Goal: Information Seeking & Learning: Find specific fact

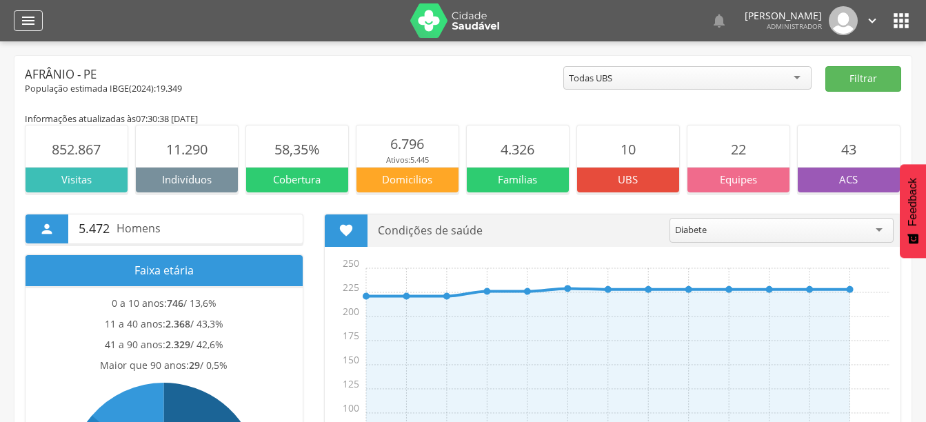
click at [35, 22] on icon "" at bounding box center [28, 20] width 17 height 17
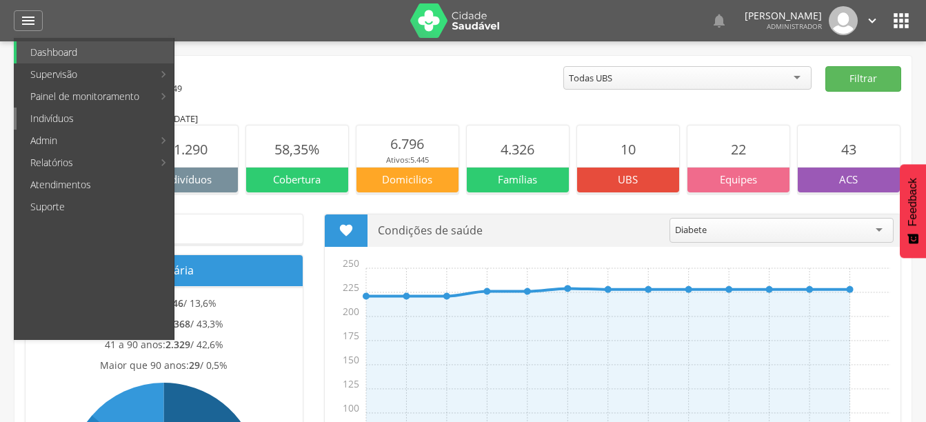
click at [63, 121] on link "Indivíduos" at bounding box center [95, 119] width 157 height 22
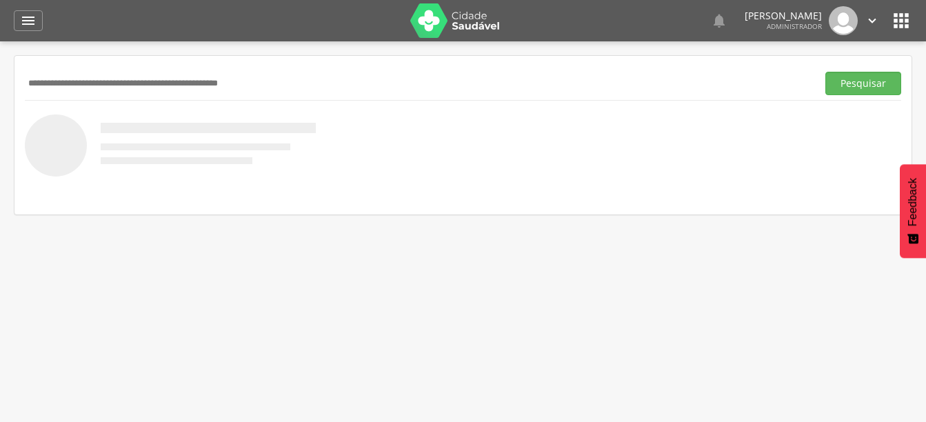
paste input "**********"
type input "**********"
click at [851, 79] on button "Pesquisar" at bounding box center [863, 83] width 76 height 23
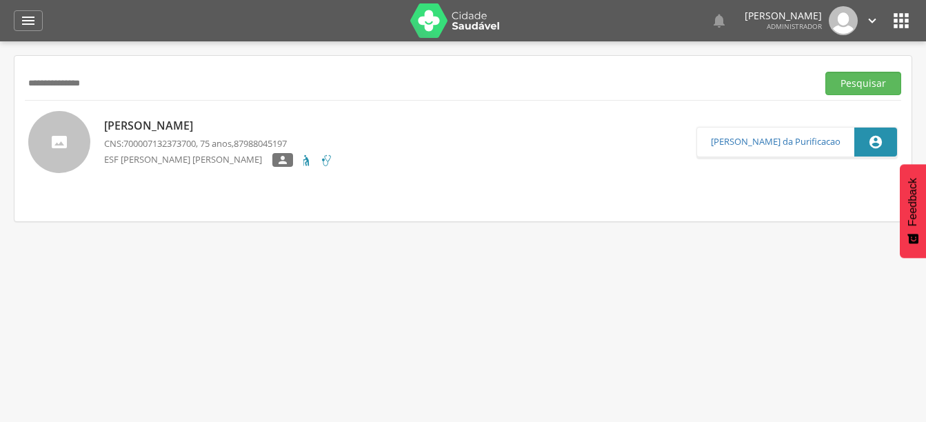
click at [216, 122] on p "[PERSON_NAME]" at bounding box center [218, 126] width 229 height 16
type input "**********"
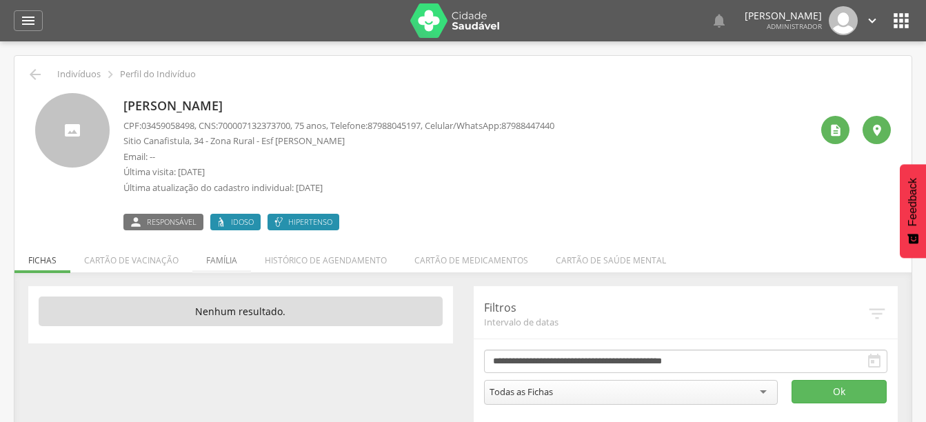
click at [221, 265] on li "Família" at bounding box center [221, 257] width 59 height 32
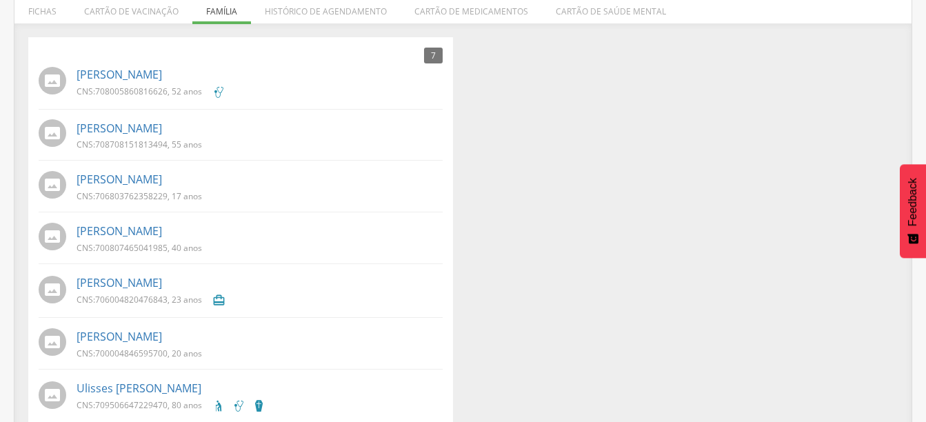
scroll to position [271, 0]
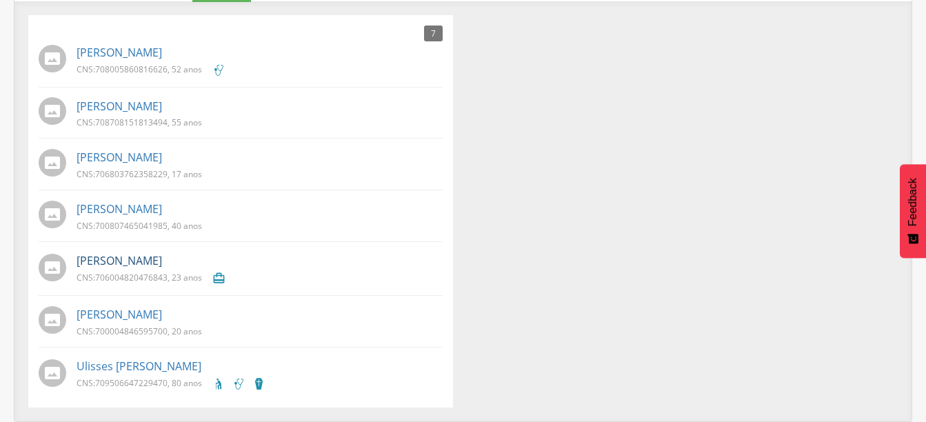
click at [162, 257] on link "[PERSON_NAME]" at bounding box center [119, 261] width 85 height 16
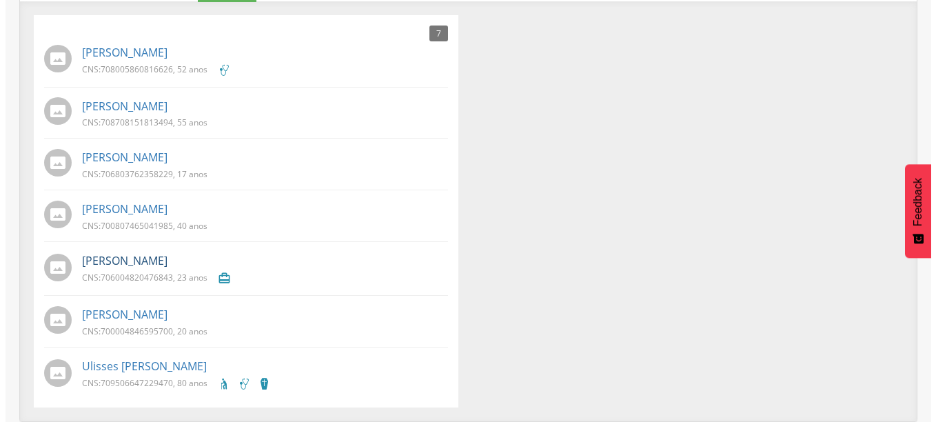
scroll to position [41, 0]
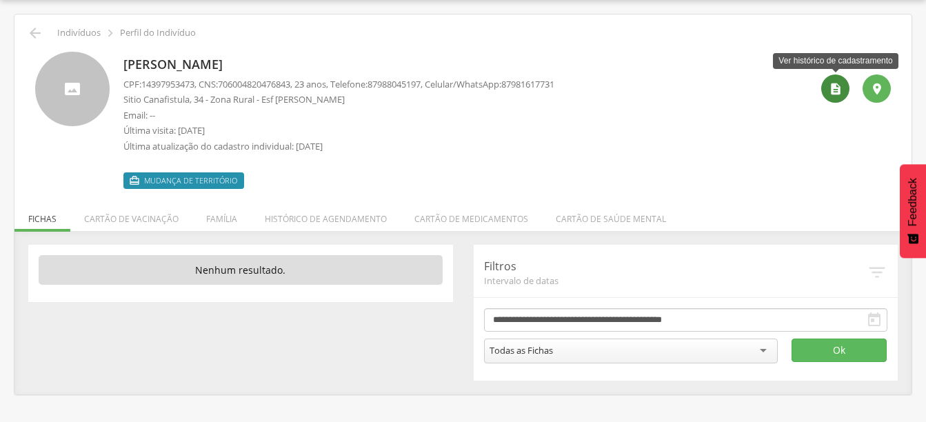
click at [833, 94] on icon "" at bounding box center [836, 89] width 14 height 14
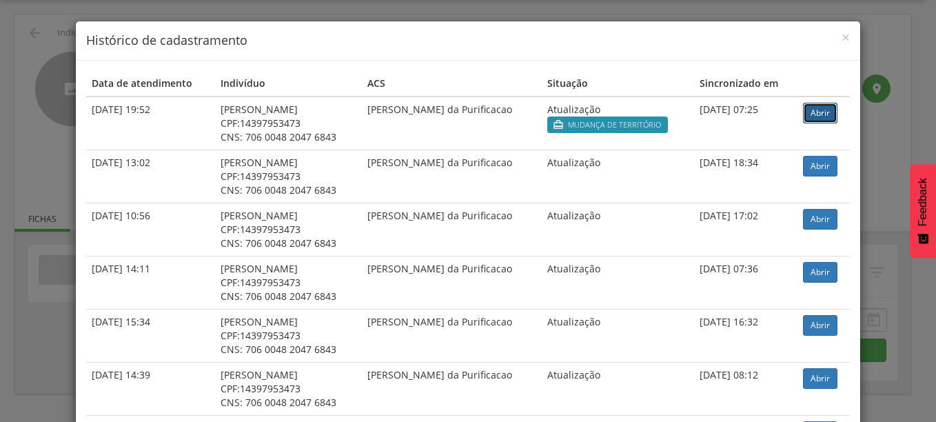
click at [819, 112] on link "Abrir" at bounding box center [820, 113] width 34 height 21
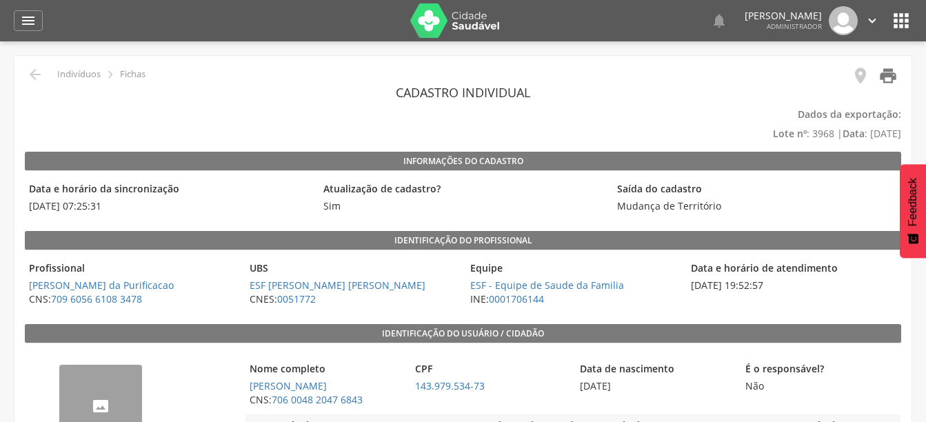
click at [892, 76] on icon "" at bounding box center [887, 75] width 19 height 19
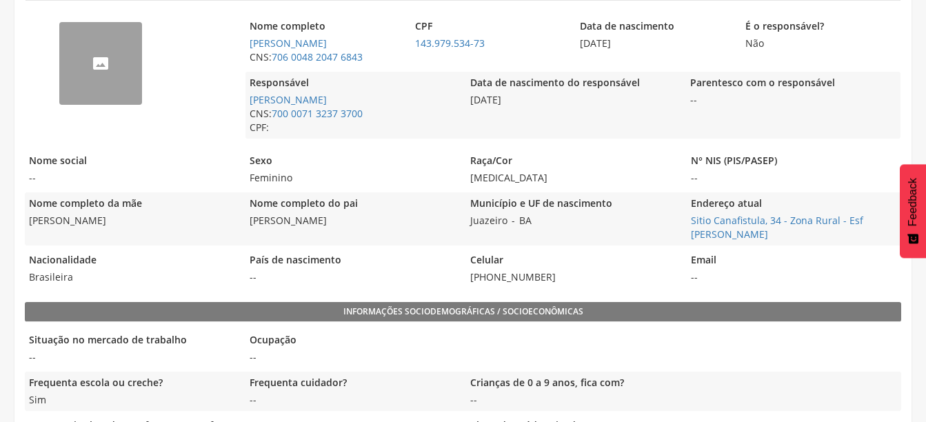
scroll to position [352, 0]
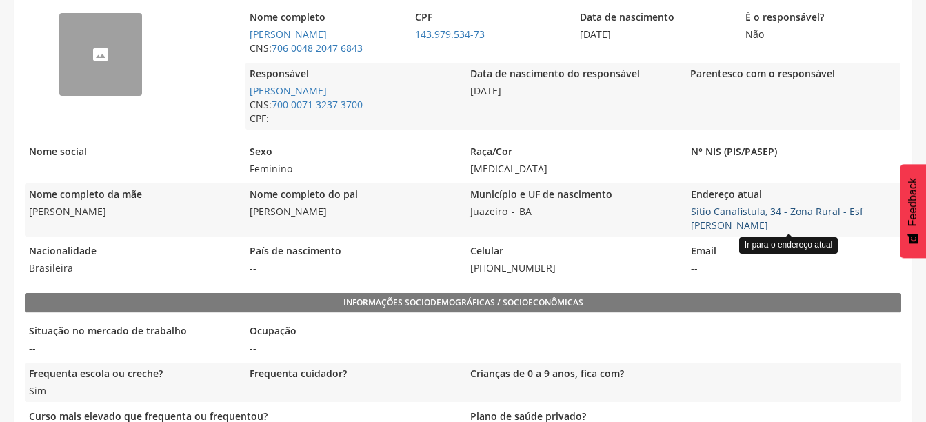
click at [844, 206] on link "Sitio Canafistula, 34 - Zona Rural - Esf [PERSON_NAME]" at bounding box center [777, 218] width 172 height 27
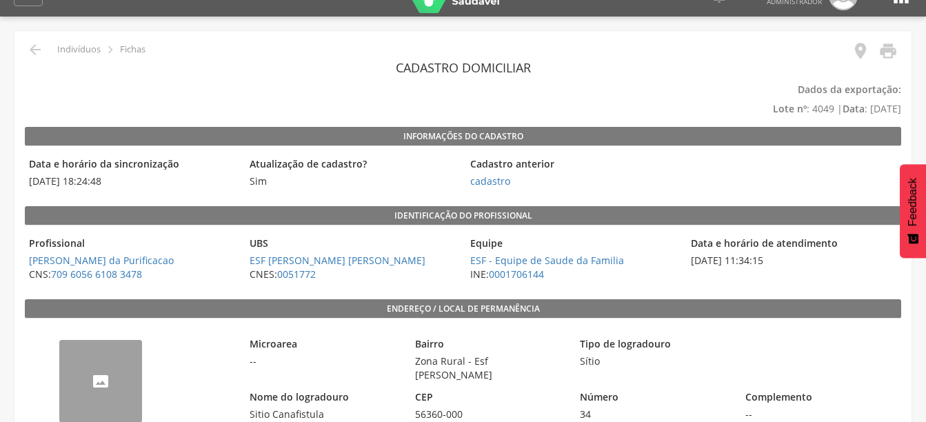
scroll to position [23, 0]
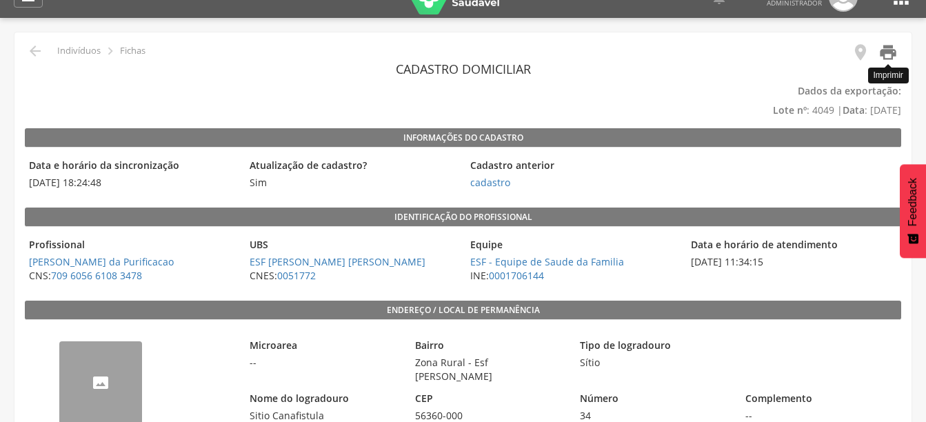
click at [889, 52] on icon "" at bounding box center [887, 52] width 19 height 19
